Goal: Use online tool/utility

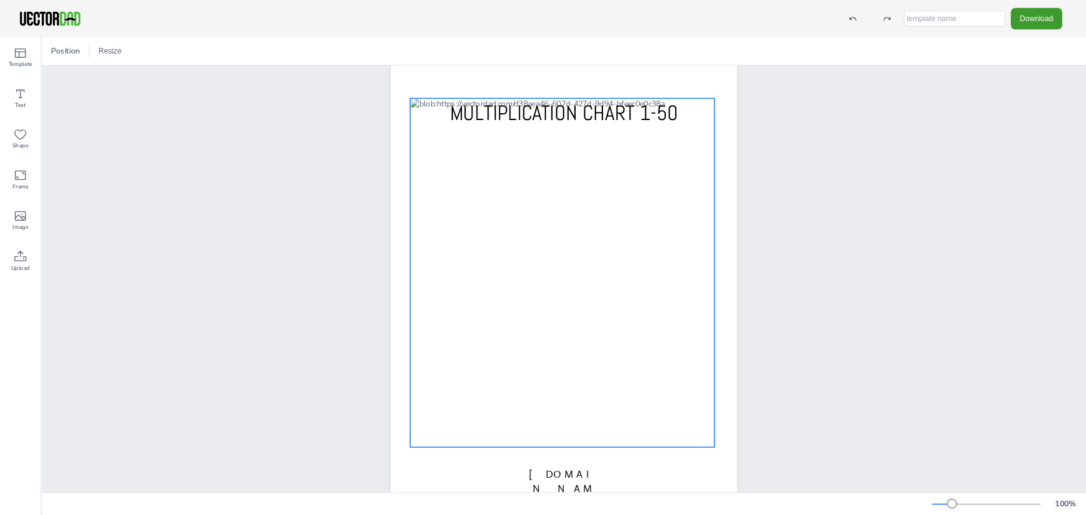
scroll to position [69, 0]
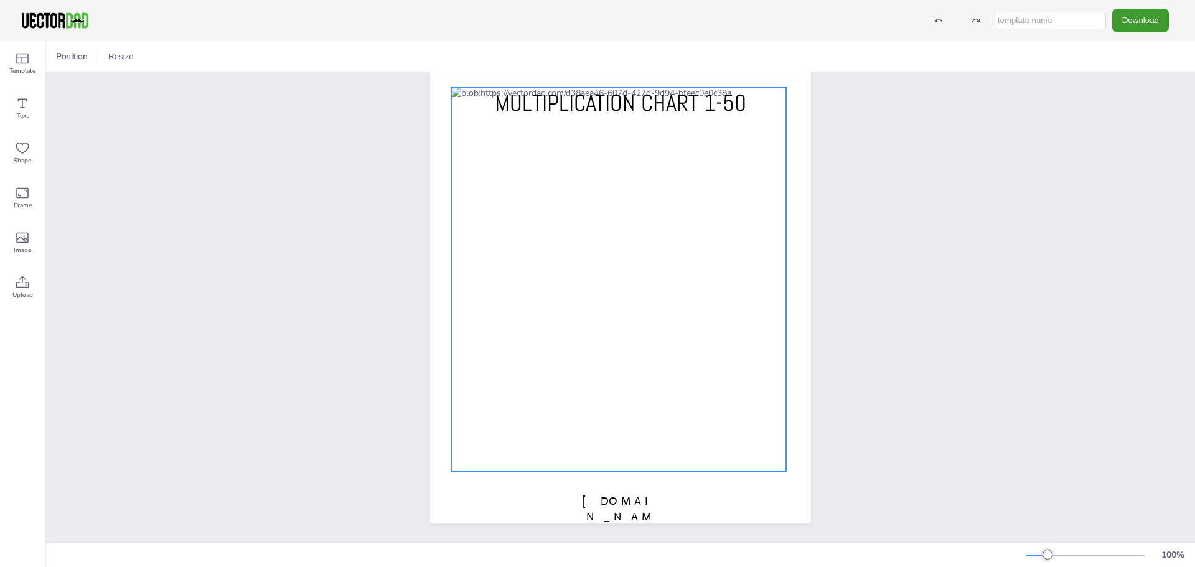
click at [655, 283] on div at bounding box center [618, 279] width 335 height 384
drag, startPoint x: 518, startPoint y: 243, endPoint x: 525, endPoint y: 241, distance: 6.7
click at [461, 378] on div at bounding box center [620, 279] width 335 height 384
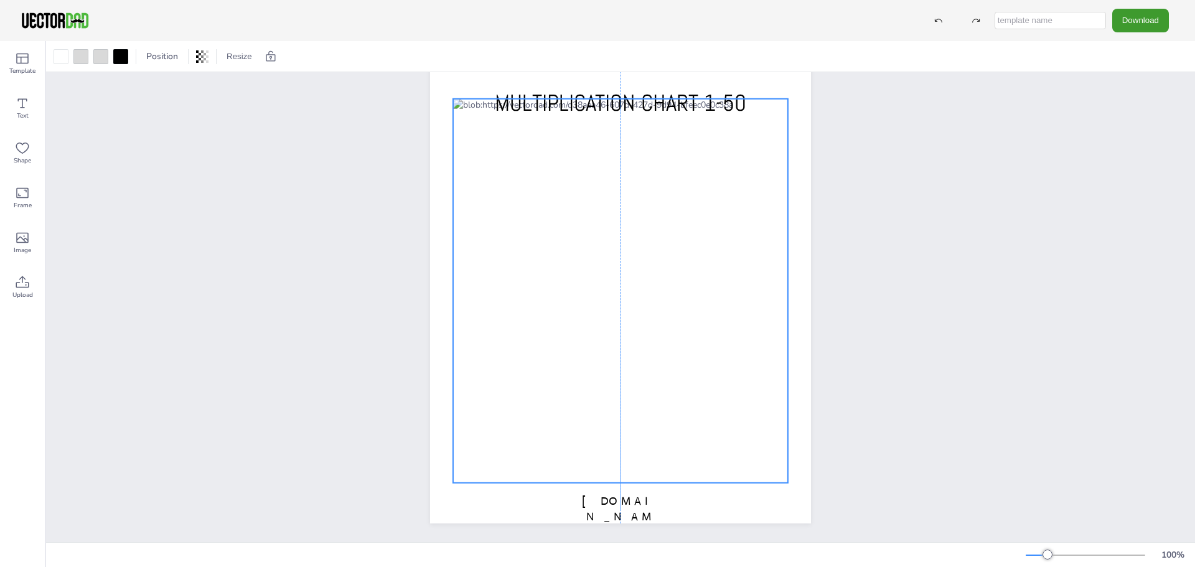
drag, startPoint x: 629, startPoint y: 329, endPoint x: 625, endPoint y: 344, distance: 15.3
click at [625, 344] on div at bounding box center [620, 291] width 335 height 384
click at [18, 244] on icon at bounding box center [22, 237] width 15 height 15
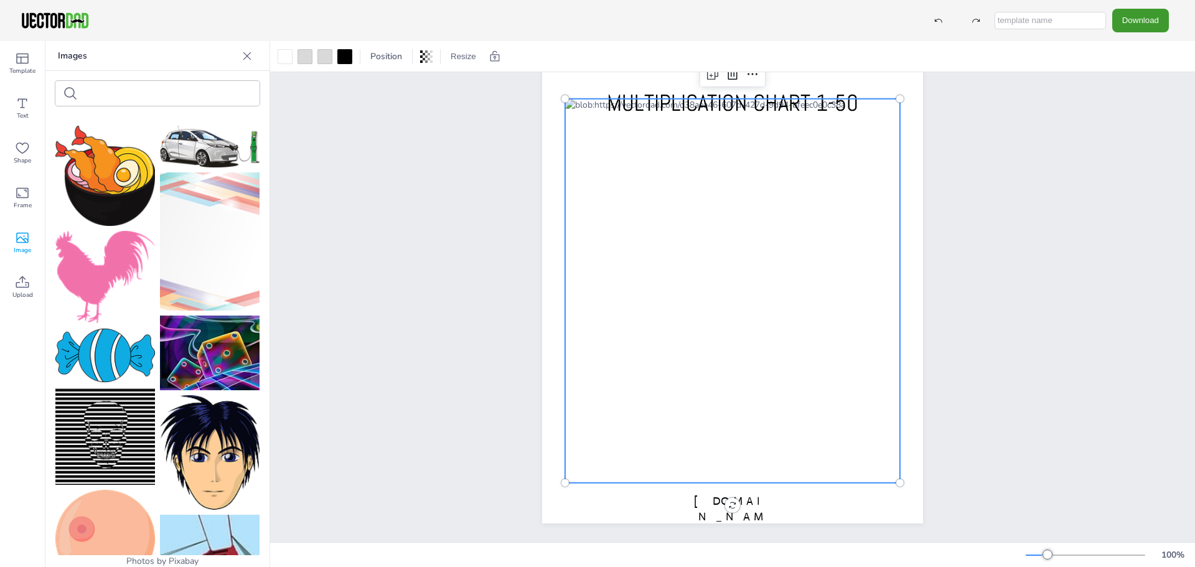
click at [249, 56] on icon at bounding box center [247, 56] width 12 height 12
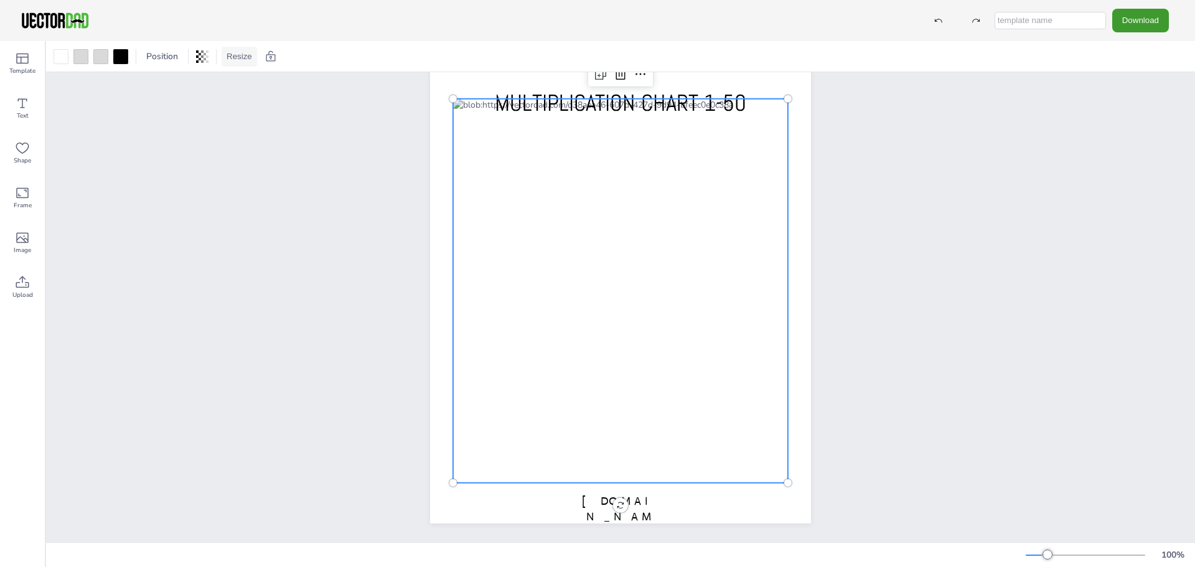
click at [238, 57] on button "Resize" at bounding box center [239, 57] width 35 height 20
click at [278, 48] on li "A4 (8.25in x 11.75in)" at bounding box center [274, 57] width 105 height 24
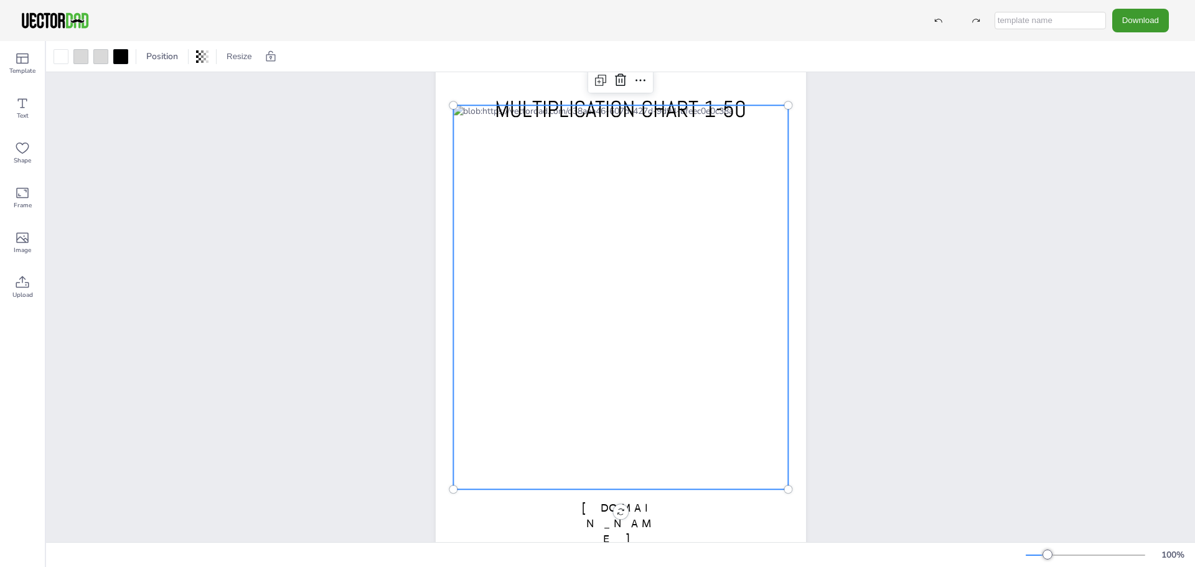
click at [675, 70] on div "Position Resize A4 (8.25in x 11.75in) US Letter (8.5in x 11in)" at bounding box center [620, 56] width 1149 height 30
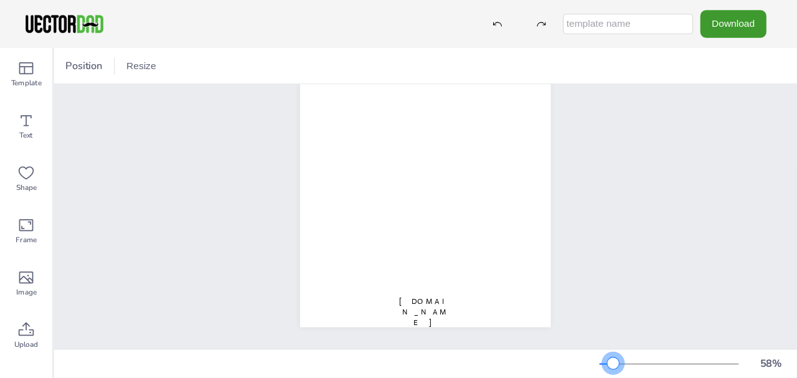
scroll to position [93, 0]
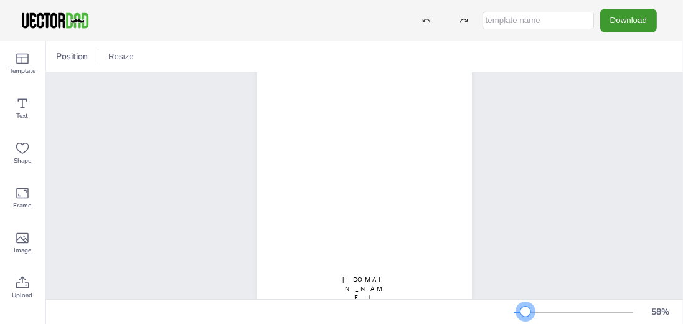
drag, startPoint x: 536, startPoint y: 315, endPoint x: 524, endPoint y: 314, distance: 12.5
click at [524, 314] on div at bounding box center [525, 311] width 10 height 10
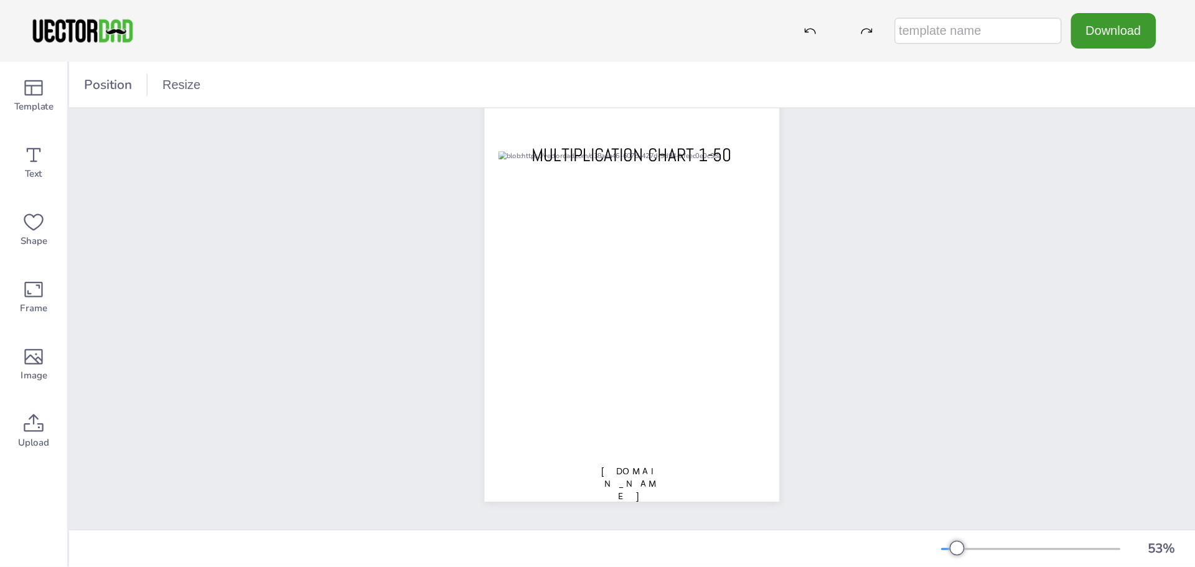
scroll to position [0, 0]
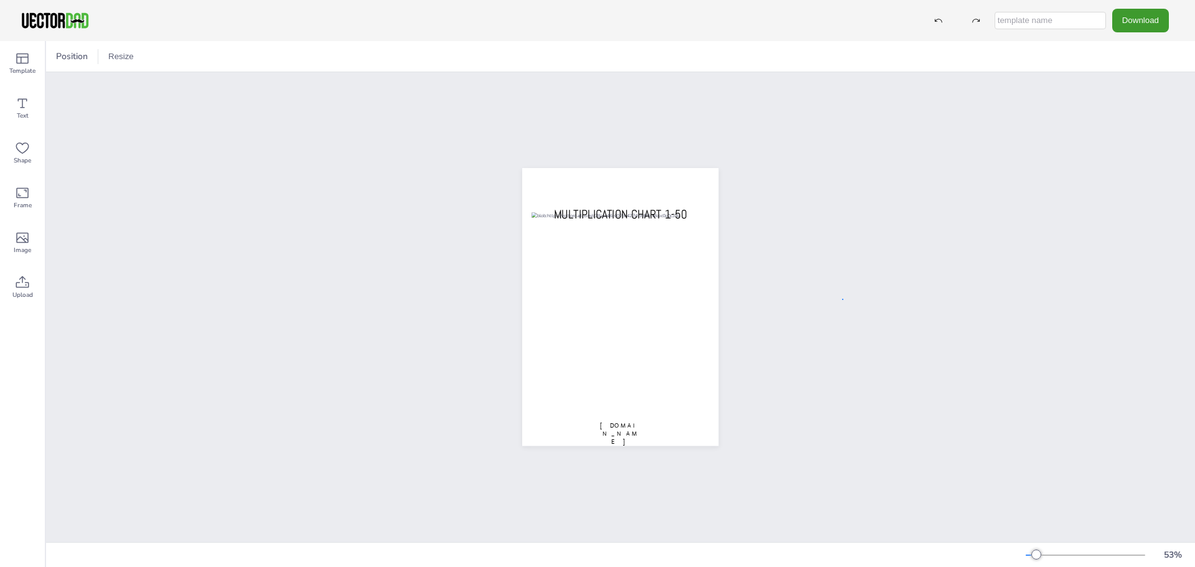
drag, startPoint x: 682, startPoint y: 2, endPoint x: 842, endPoint y: 299, distance: 336.7
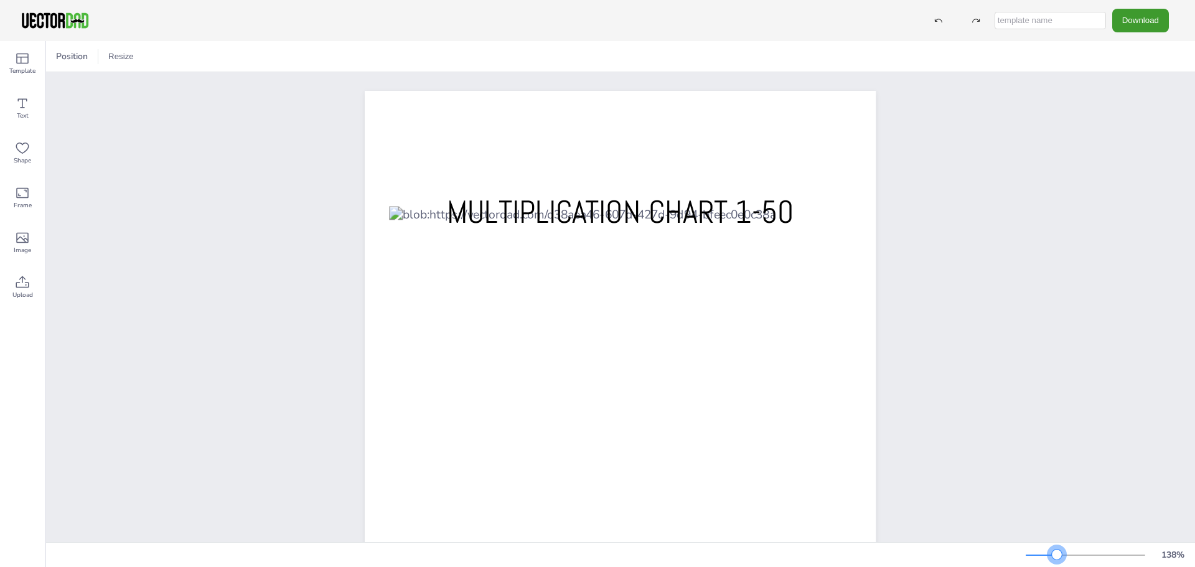
drag, startPoint x: 1037, startPoint y: 557, endPoint x: 1024, endPoint y: 489, distance: 69.2
click at [1057, 556] on div at bounding box center [1057, 555] width 10 height 10
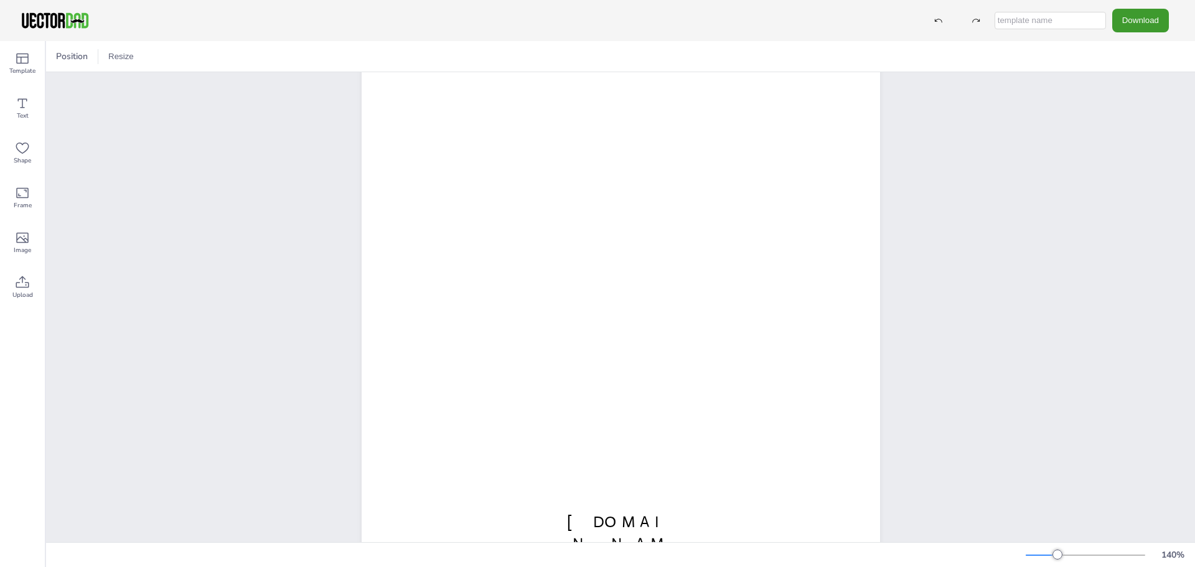
scroll to position [187, 0]
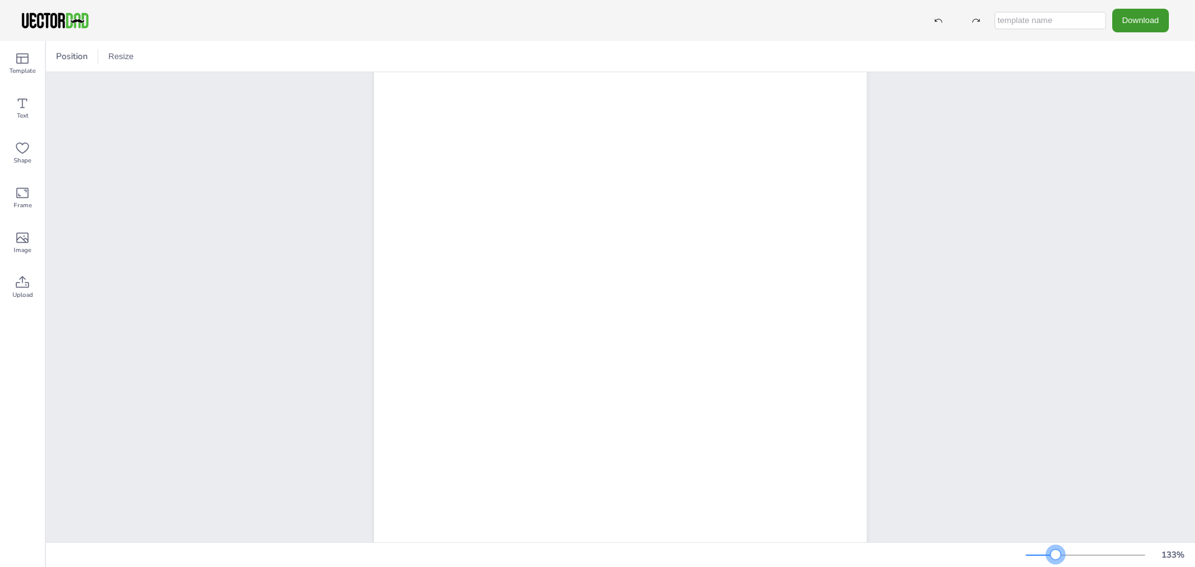
click at [1055, 550] on div at bounding box center [1056, 555] width 10 height 10
